Goal: Task Accomplishment & Management: Complete application form

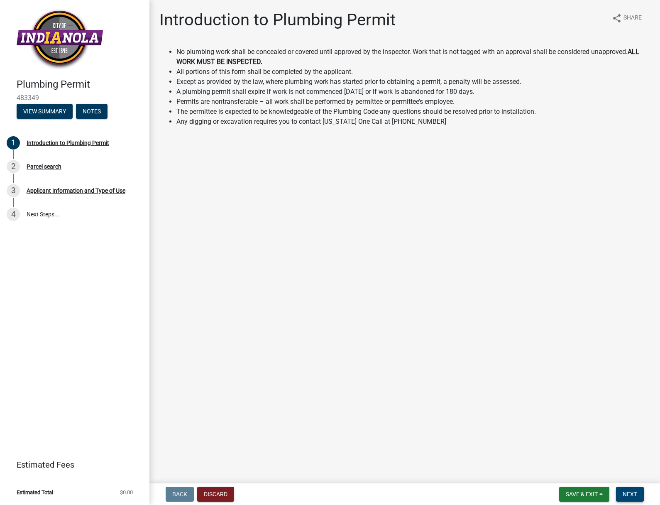
click at [635, 497] on span "Next" at bounding box center [630, 494] width 15 height 7
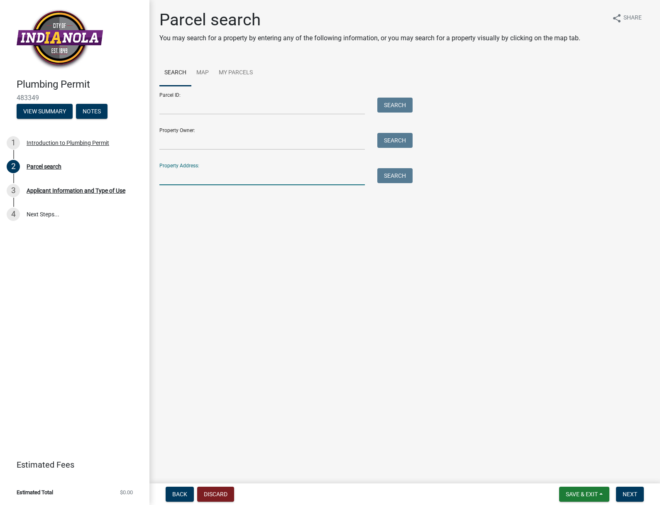
click at [171, 174] on input "Property Address:" at bounding box center [262, 176] width 206 height 17
type input "[STREET_ADDRESS]"
click at [386, 180] on button "Search" at bounding box center [394, 175] width 35 height 15
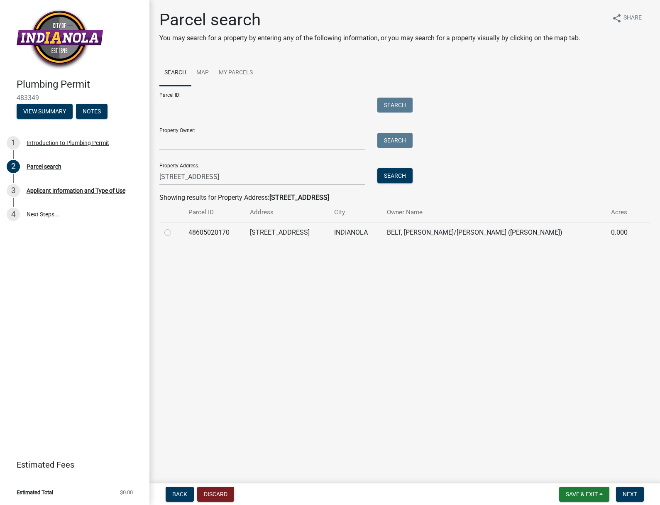
click at [174, 228] on label at bounding box center [174, 228] width 0 height 0
click at [174, 232] on input "radio" at bounding box center [176, 230] width 5 height 5
radio input "true"
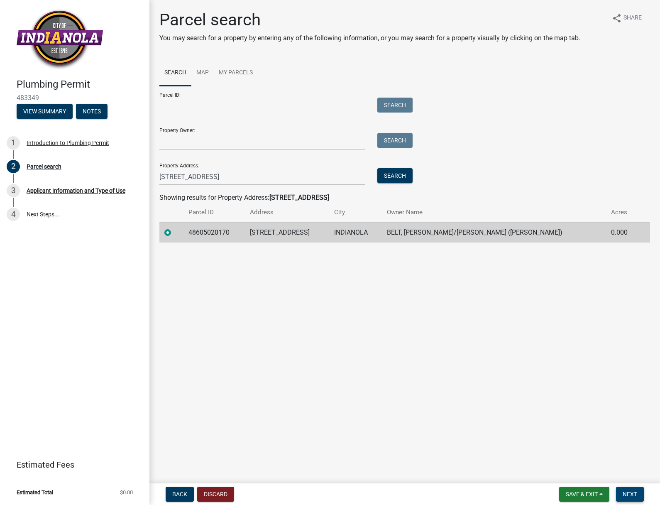
click at [627, 494] on span "Next" at bounding box center [630, 494] width 15 height 7
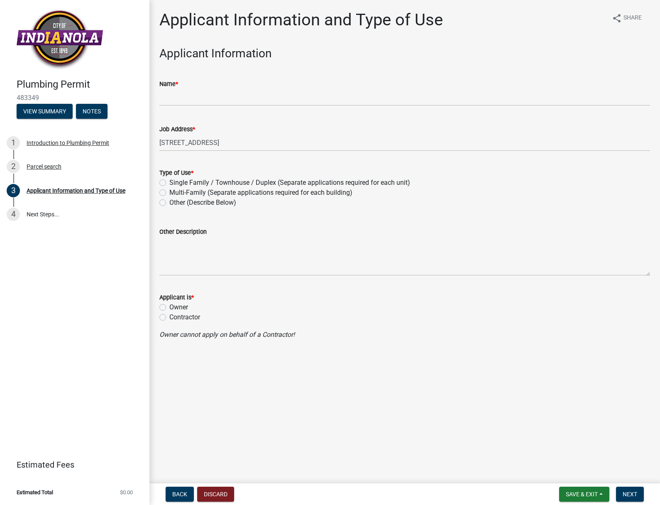
click at [169, 181] on label "Single Family / Townhouse / Duplex (Separate applications required for each uni…" at bounding box center [289, 183] width 241 height 10
click at [169, 181] on input "Single Family / Townhouse / Duplex (Separate applications required for each uni…" at bounding box center [171, 180] width 5 height 5
radio input "true"
click at [169, 318] on label "Contractor" at bounding box center [184, 317] width 31 height 10
click at [169, 318] on input "Contractor" at bounding box center [171, 314] width 5 height 5
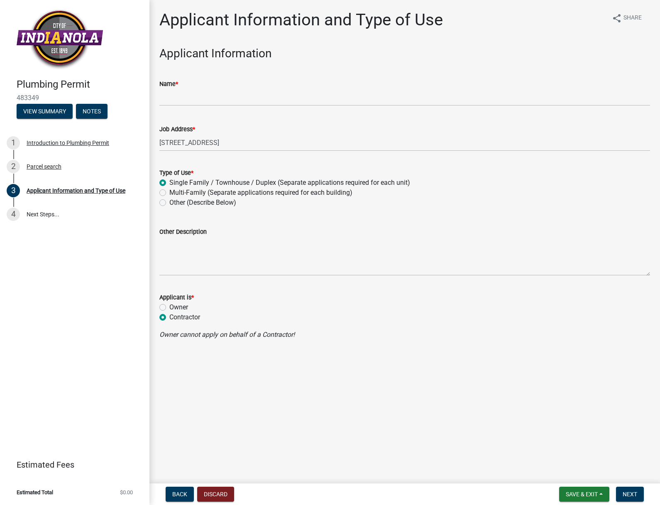
radio input "true"
click at [635, 492] on span "Next" at bounding box center [630, 494] width 15 height 7
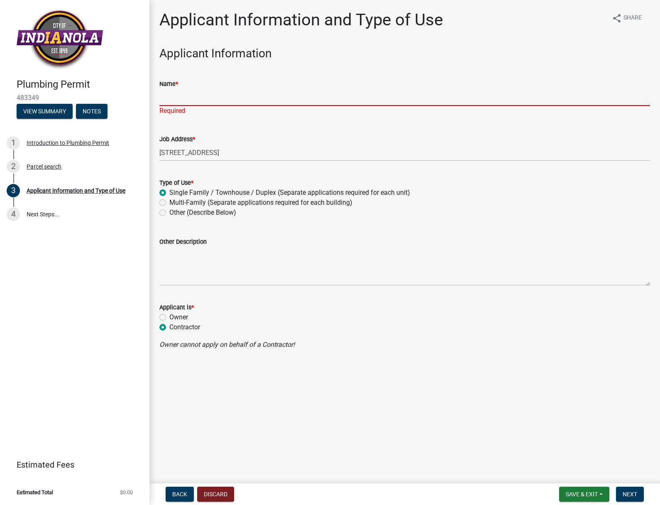
click at [168, 100] on input "Name *" at bounding box center [404, 97] width 491 height 17
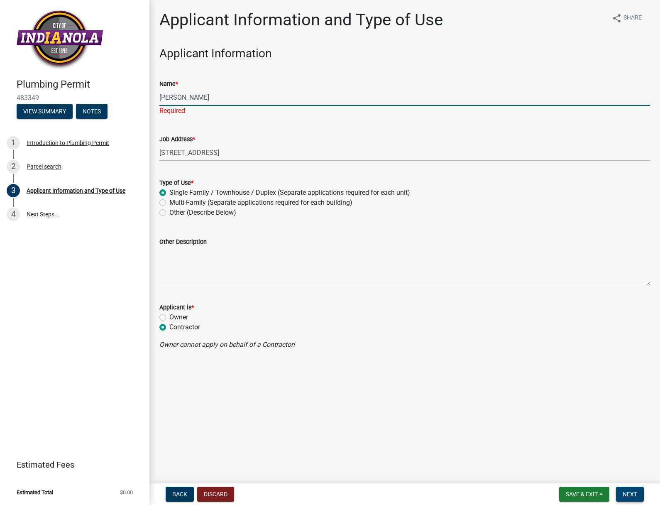
type input "[PERSON_NAME]"
click at [641, 499] on button "Next" at bounding box center [630, 494] width 28 height 15
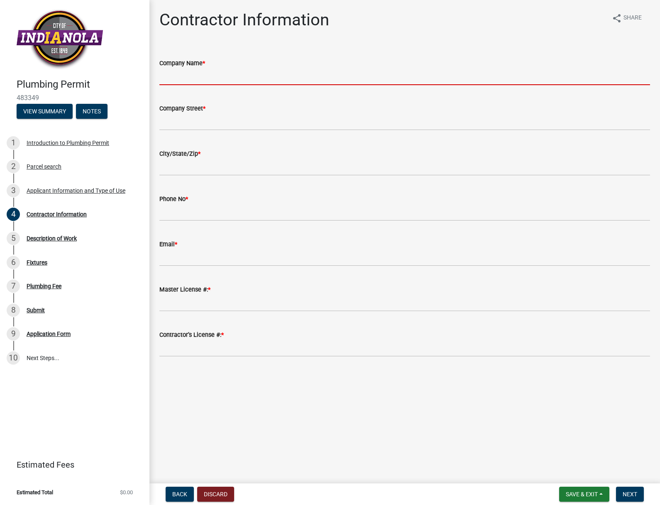
click at [186, 76] on input "Company Name *" at bounding box center [404, 76] width 491 height 17
type input "[PERSON_NAME] Excavating INC"
type input "1714 NE 61st PL"
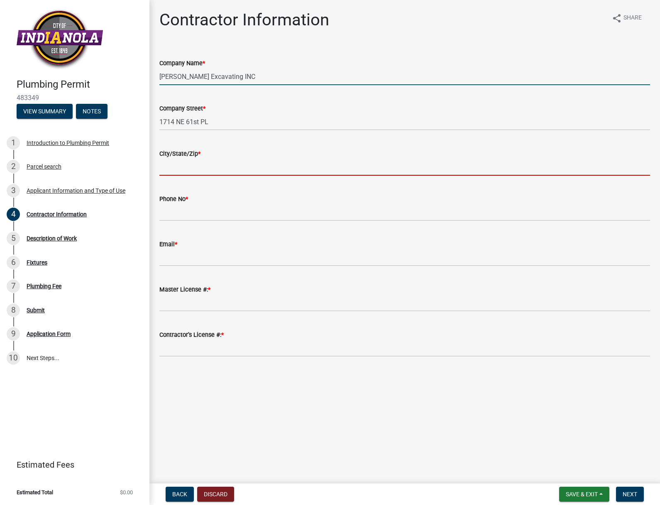
type input "Des Moines"
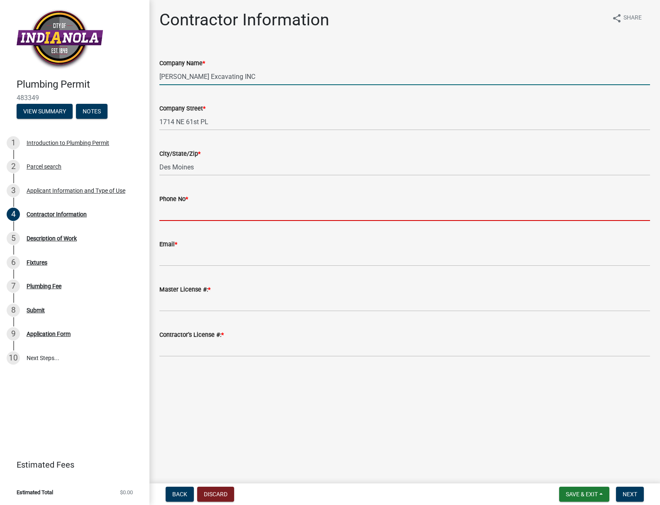
type input "5152704625"
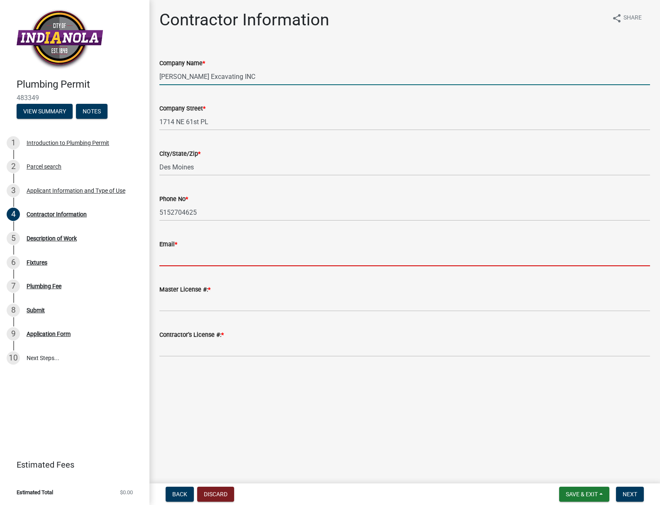
type input "[EMAIL_ADDRESS][DOMAIN_NAME]"
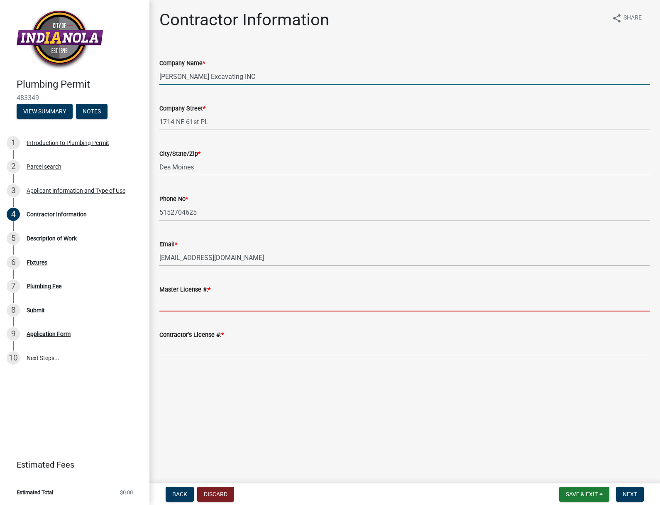
click at [164, 300] on input "Master License #: *" at bounding box center [404, 302] width 491 height 17
type input "19833"
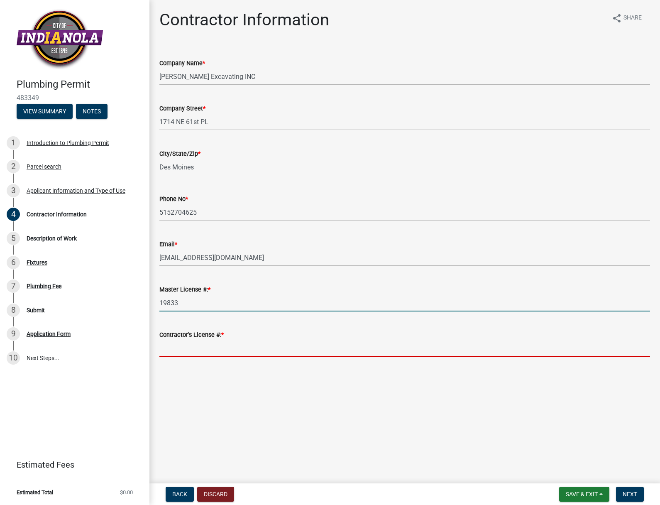
click at [176, 348] on input "Contractor’s License #: *" at bounding box center [404, 348] width 491 height 17
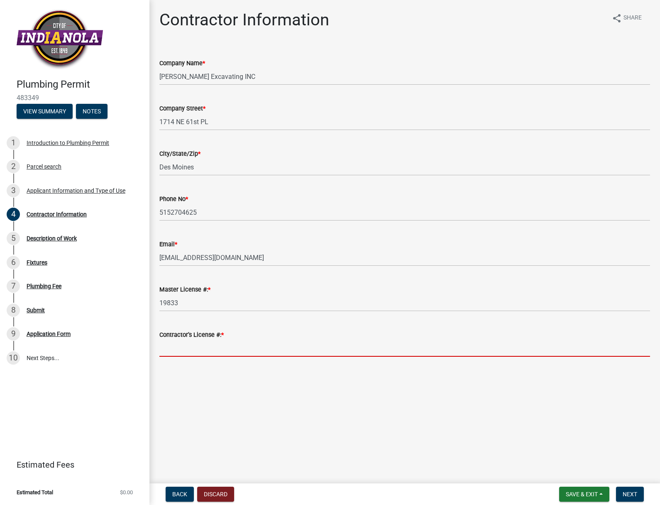
type input "50558"
click at [629, 490] on button "Next" at bounding box center [630, 494] width 28 height 15
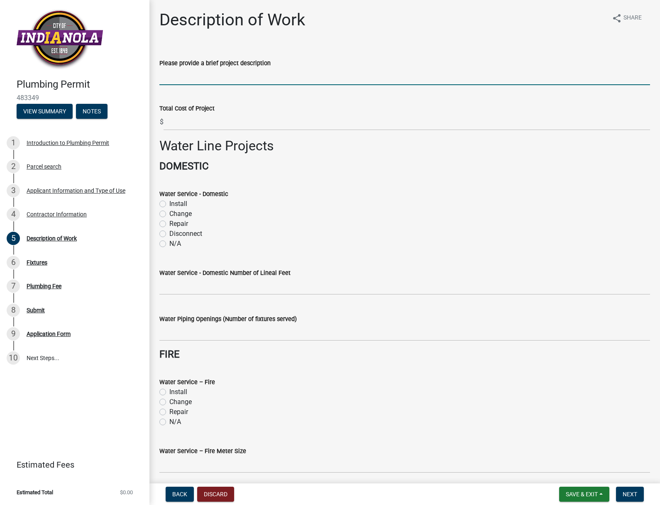
click at [163, 76] on input "Please provide a brief project description" at bounding box center [404, 76] width 491 height 17
type input "Water line replacement"
drag, startPoint x: 162, startPoint y: 214, endPoint x: 167, endPoint y: 217, distance: 4.8
click at [169, 214] on label "Change" at bounding box center [180, 214] width 22 height 10
click at [169, 214] on input "Change" at bounding box center [171, 211] width 5 height 5
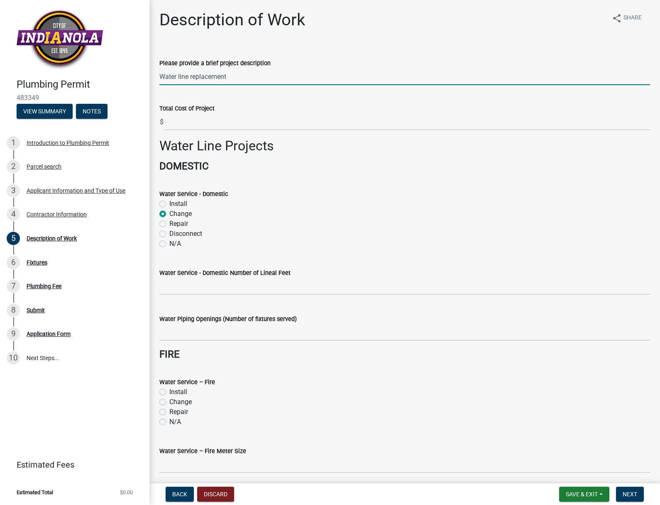
radio input "true"
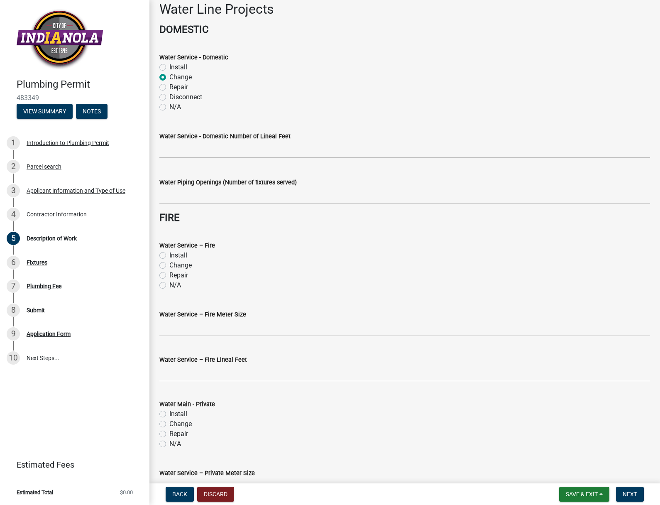
scroll to position [137, 0]
click at [171, 150] on input "text" at bounding box center [404, 149] width 491 height 17
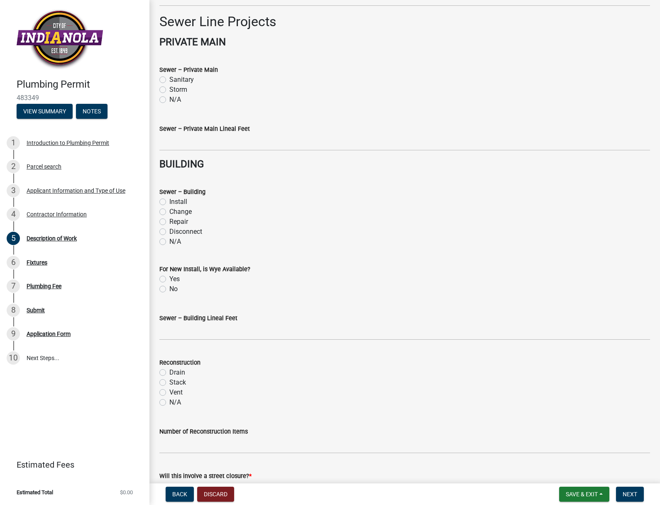
scroll to position [731, 0]
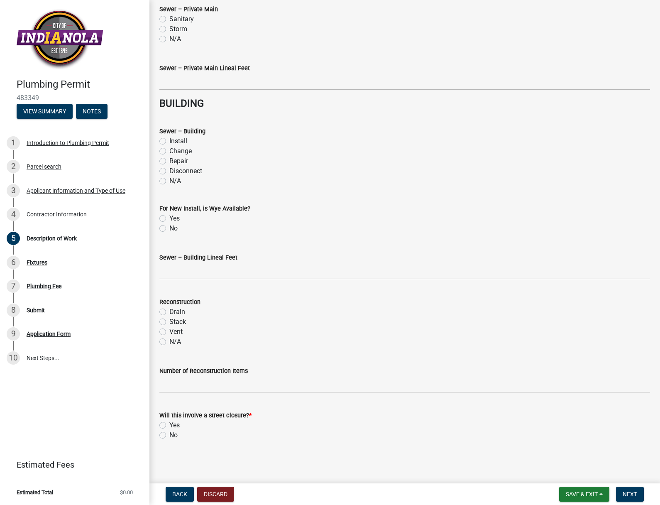
type input "80"
click at [169, 433] on label "No" at bounding box center [173, 435] width 8 height 10
click at [169, 433] on input "No" at bounding box center [171, 432] width 5 height 5
radio input "true"
click at [638, 494] on button "Next" at bounding box center [630, 494] width 28 height 15
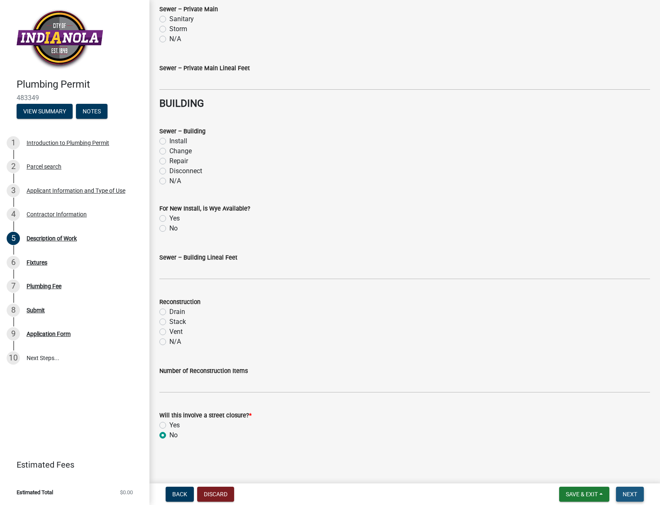
scroll to position [0, 0]
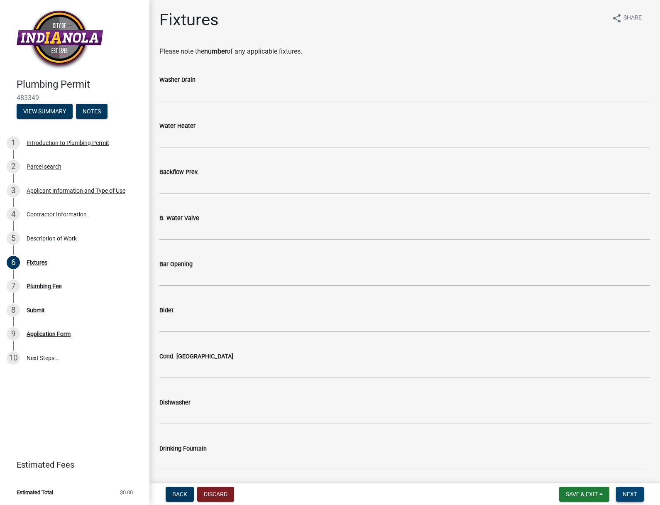
click at [632, 494] on span "Next" at bounding box center [630, 494] width 15 height 7
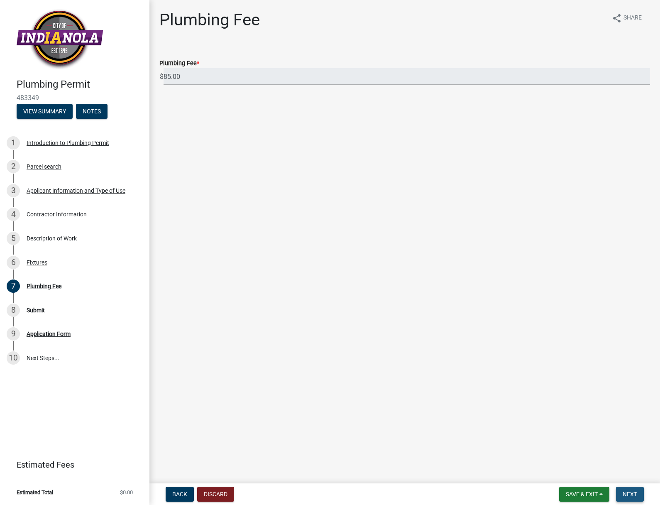
click at [632, 492] on span "Next" at bounding box center [630, 494] width 15 height 7
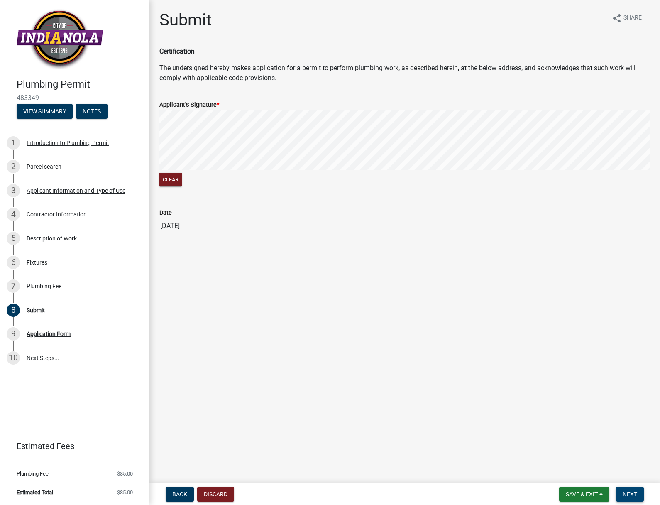
click at [636, 488] on button "Next" at bounding box center [630, 494] width 28 height 15
